Goal: Find specific page/section: Find specific page/section

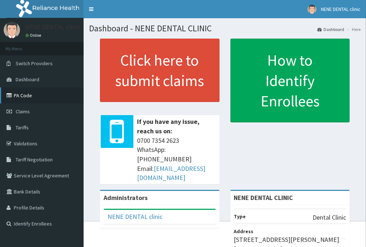
click at [22, 95] on link "PA Code" at bounding box center [42, 95] width 84 height 16
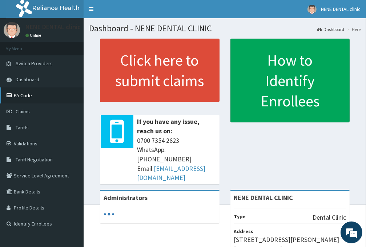
click at [28, 95] on link "PA Code" at bounding box center [42, 95] width 84 height 16
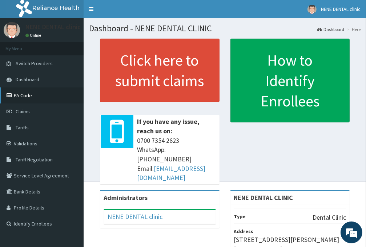
click at [27, 95] on link "PA Code" at bounding box center [42, 95] width 84 height 16
